Goal: Task Accomplishment & Management: Manage account settings

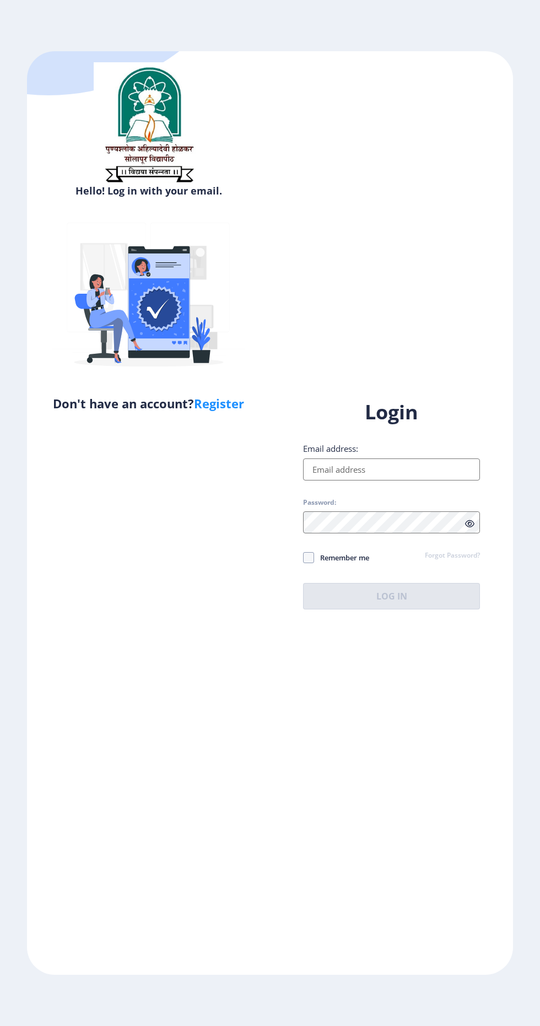
click at [398, 480] on input "Email address:" at bounding box center [391, 469] width 177 height 22
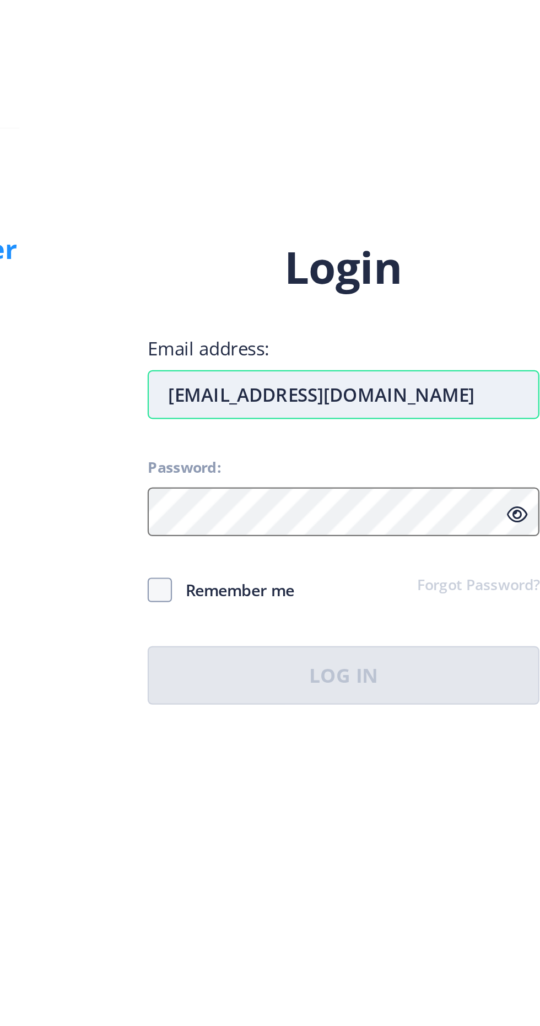
click at [445, 480] on input "[EMAIL_ADDRESS][DOMAIN_NAME]" at bounding box center [391, 469] width 177 height 22
type input "[EMAIL_ADDRESS][DOMAIN_NAME]"
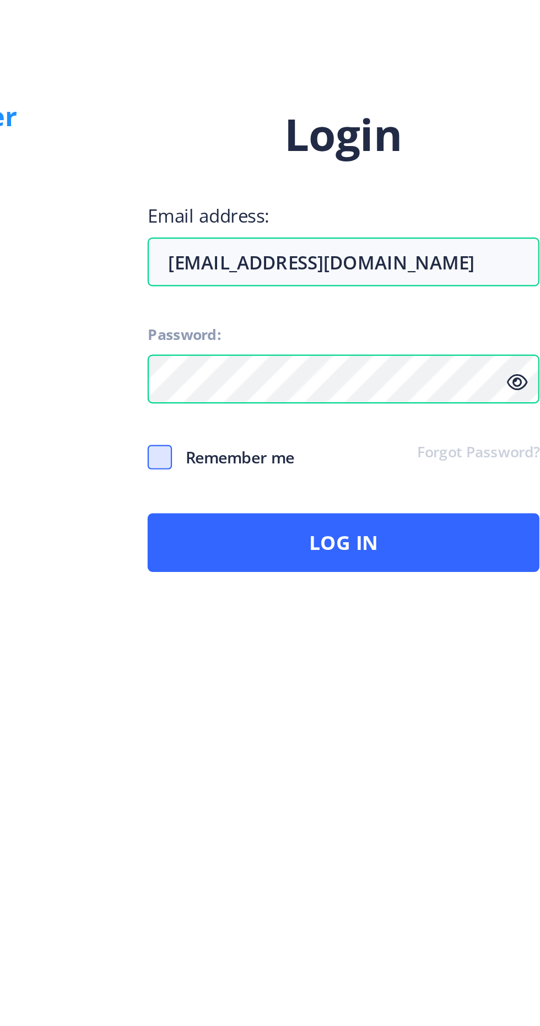
click at [308, 563] on span at bounding box center [308, 557] width 11 height 11
click at [304, 557] on input "Remember me" at bounding box center [303, 557] width 1 height 1
checkbox input "true"
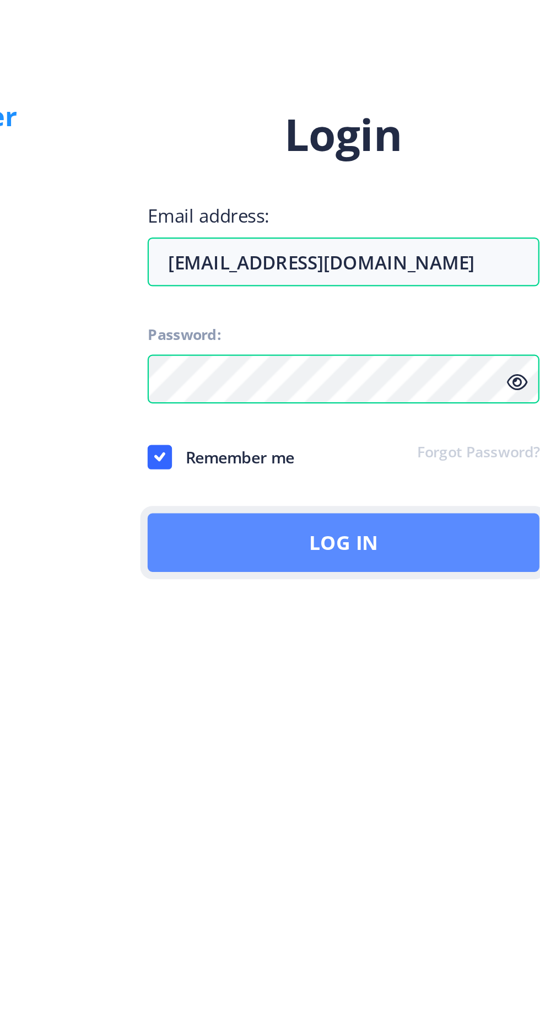
click at [407, 609] on button "Log In" at bounding box center [391, 596] width 177 height 26
